Goal: Check status

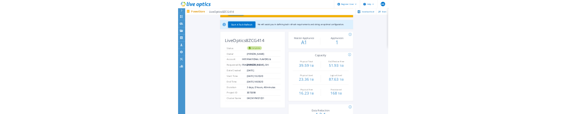
scroll to position [63, 0]
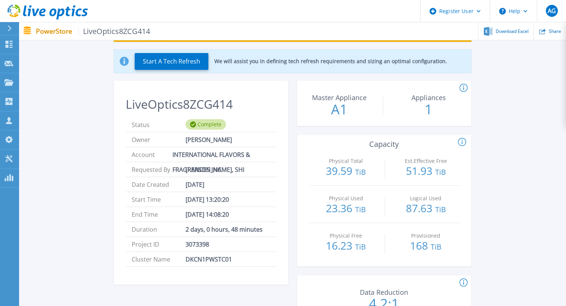
click at [206, 167] on span "[PERSON_NAME], SHI" at bounding box center [214, 169] width 59 height 15
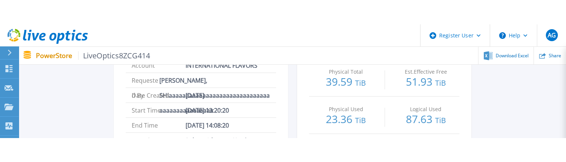
scroll to position [172, 0]
